Goal: Download file/media

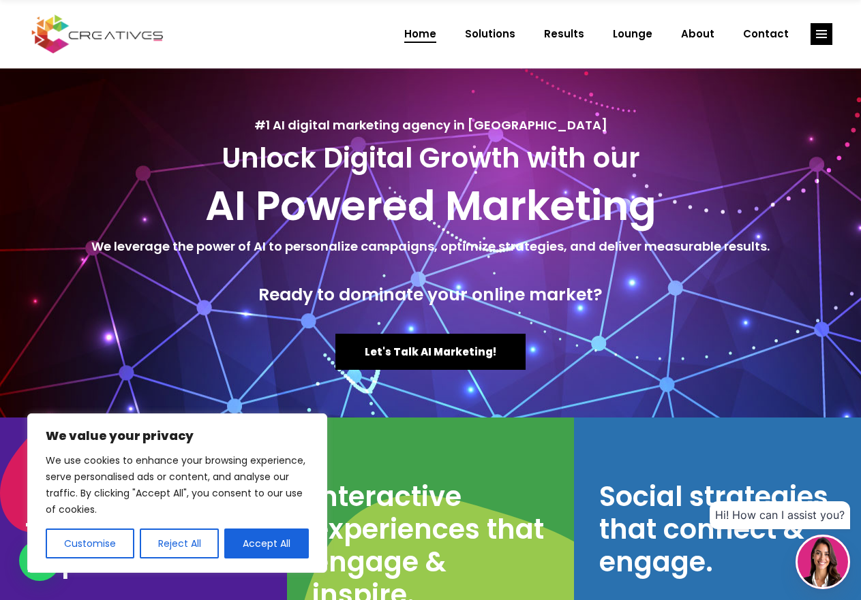
drag, startPoint x: 68, startPoint y: 30, endPoint x: 286, endPoint y: 31, distance: 218.1
click at [286, 31] on div "Home Solutions Results Lounge About Contact" at bounding box center [430, 34] width 861 height 68
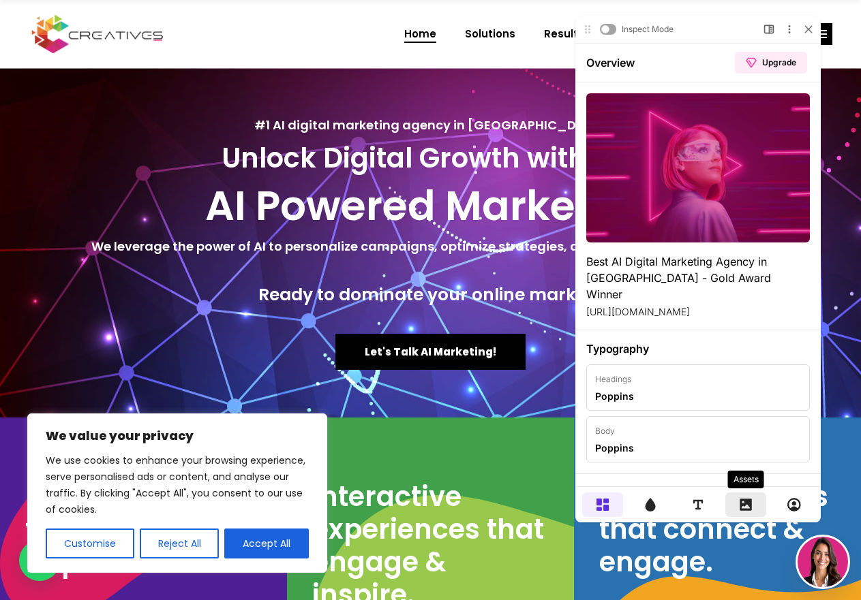
click at [744, 508] on icon at bounding box center [746, 505] width 14 height 14
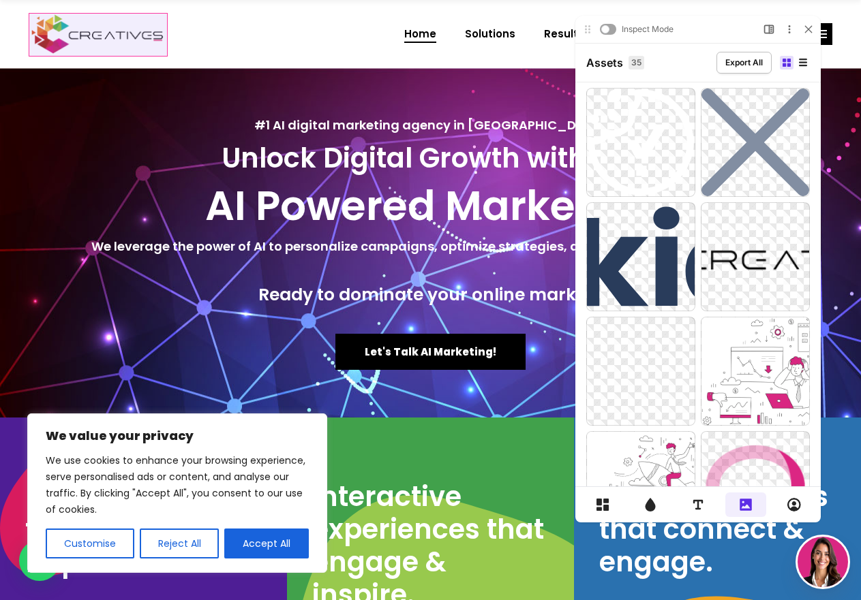
click at [137, 35] on img at bounding box center [98, 34] width 138 height 42
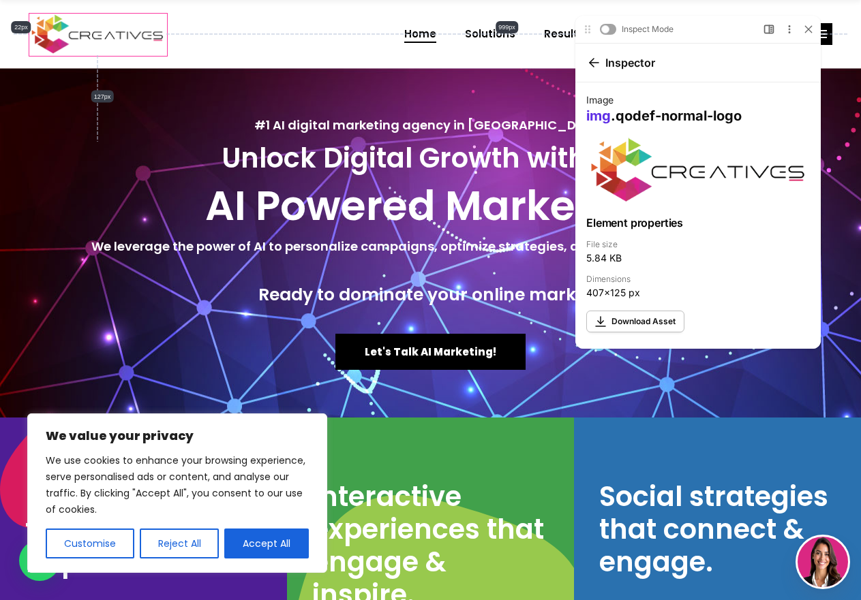
click at [642, 322] on span "Download Asset" at bounding box center [643, 322] width 64 height 12
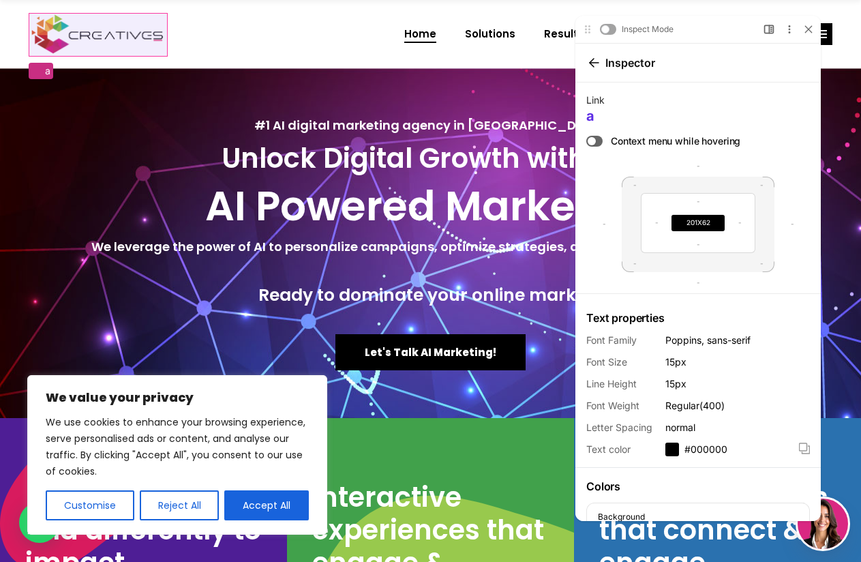
click at [125, 31] on img at bounding box center [98, 34] width 138 height 42
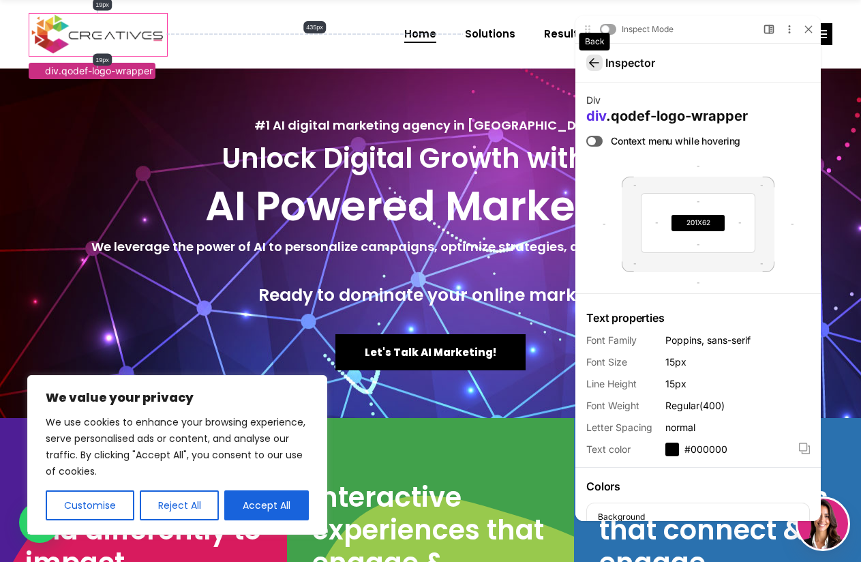
click at [589, 62] on icon at bounding box center [594, 62] width 11 height 11
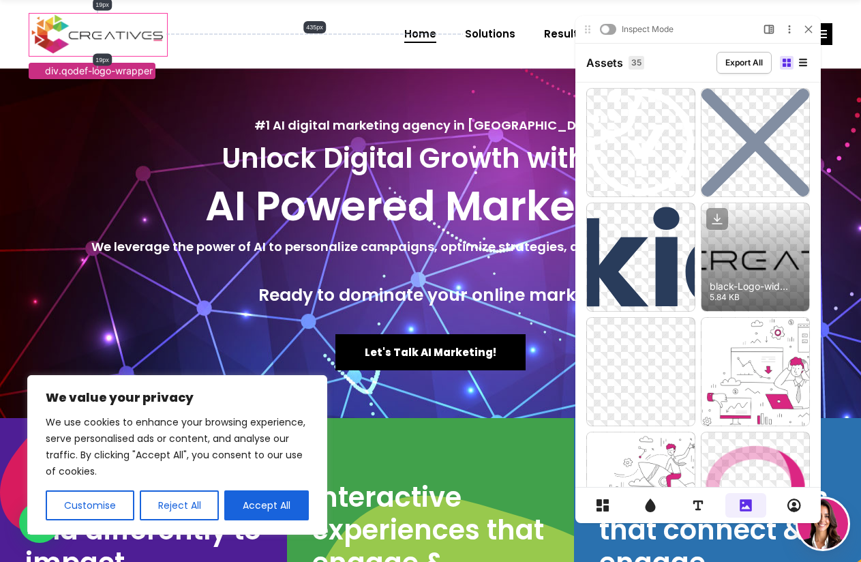
click at [750, 269] on div at bounding box center [755, 257] width 108 height 108
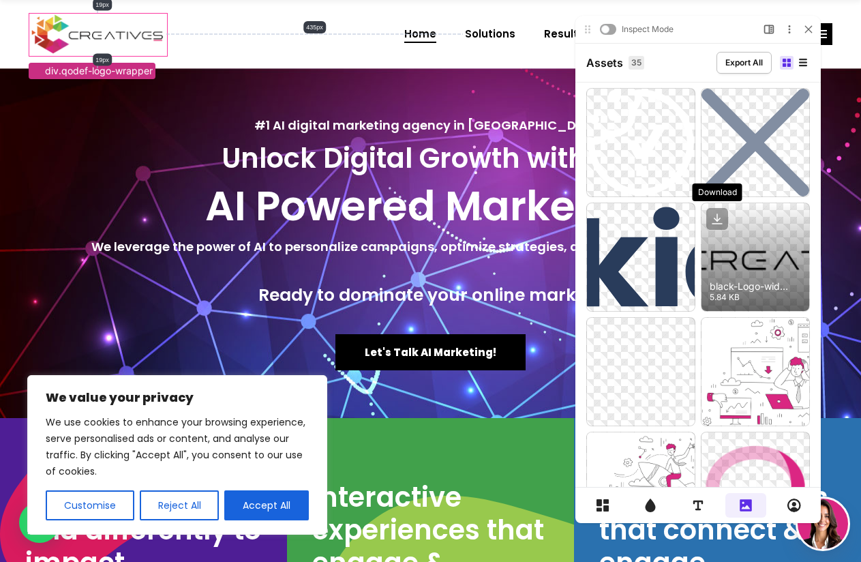
click at [715, 218] on icon at bounding box center [717, 219] width 22 height 22
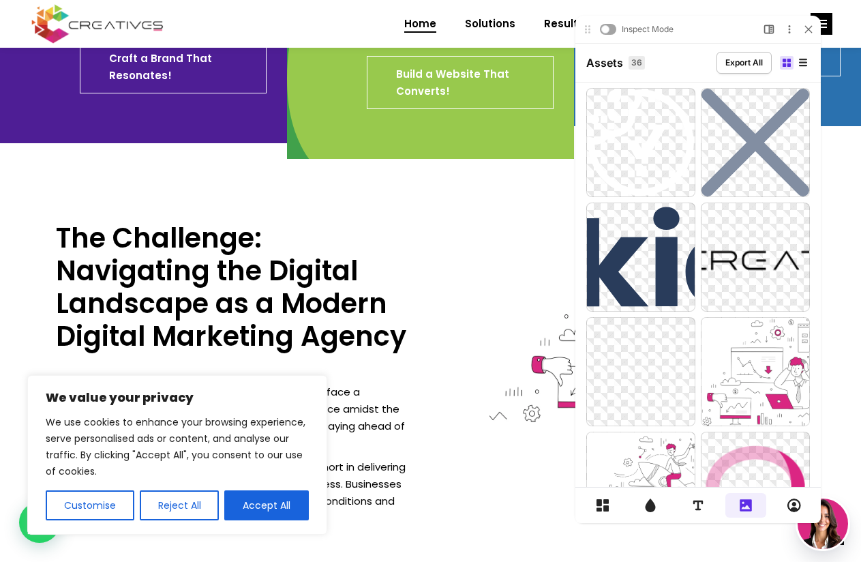
scroll to position [682, 0]
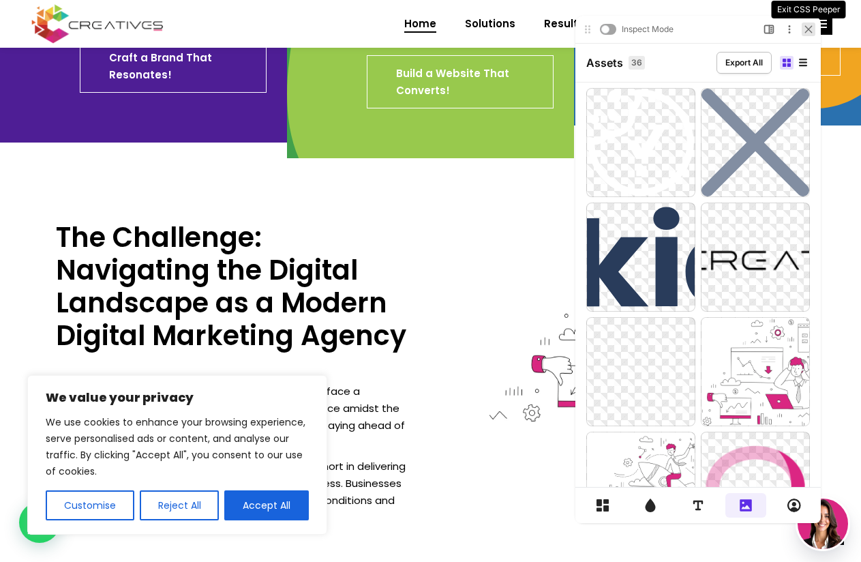
click at [806, 28] on icon at bounding box center [808, 29] width 8 height 8
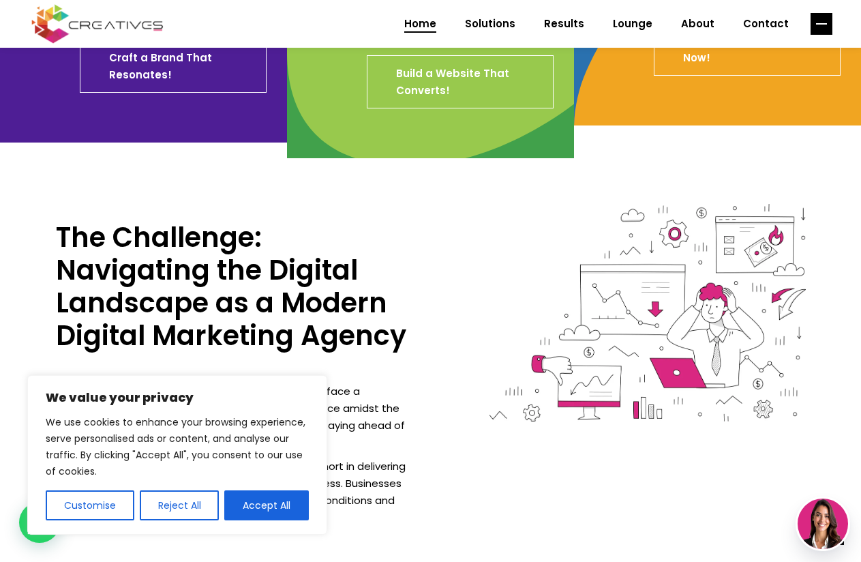
click at [821, 22] on rect "link" at bounding box center [821, 24] width 22 height 22
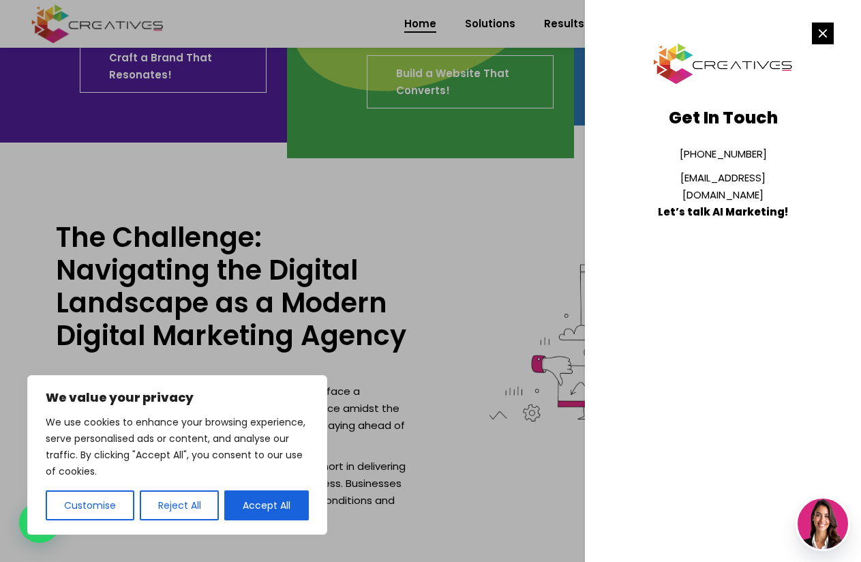
click at [823, 32] on line "link" at bounding box center [821, 32] width 7 height 7
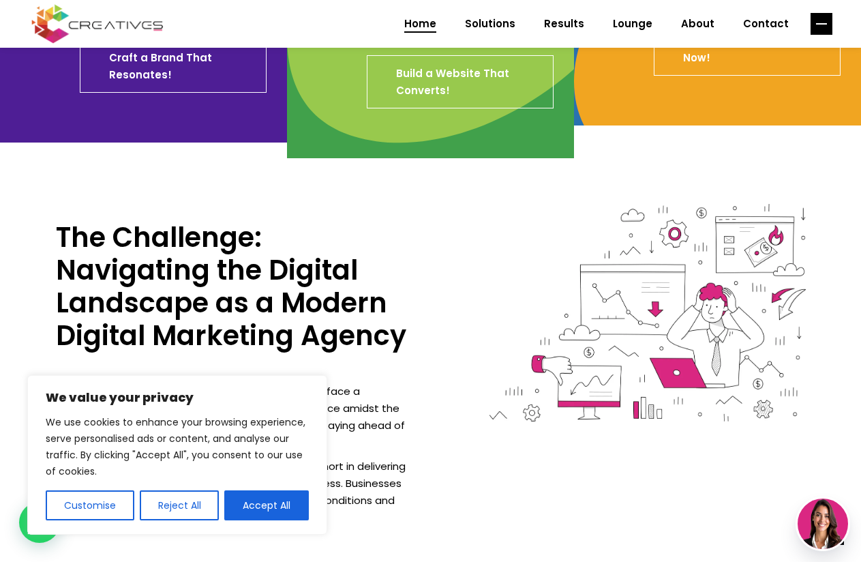
click at [814, 27] on rect "link" at bounding box center [821, 24] width 22 height 22
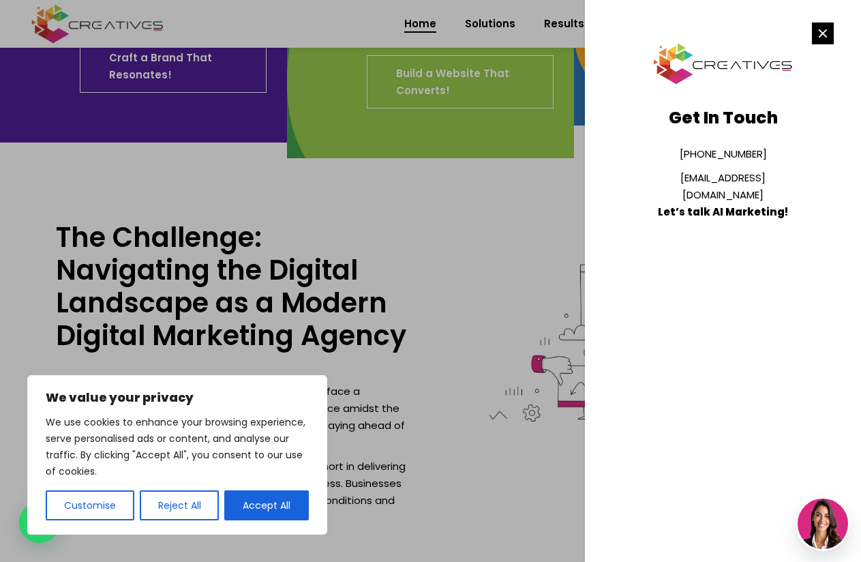
click at [814, 27] on rect "link" at bounding box center [823, 33] width 22 height 22
